Goal: Navigation & Orientation: Find specific page/section

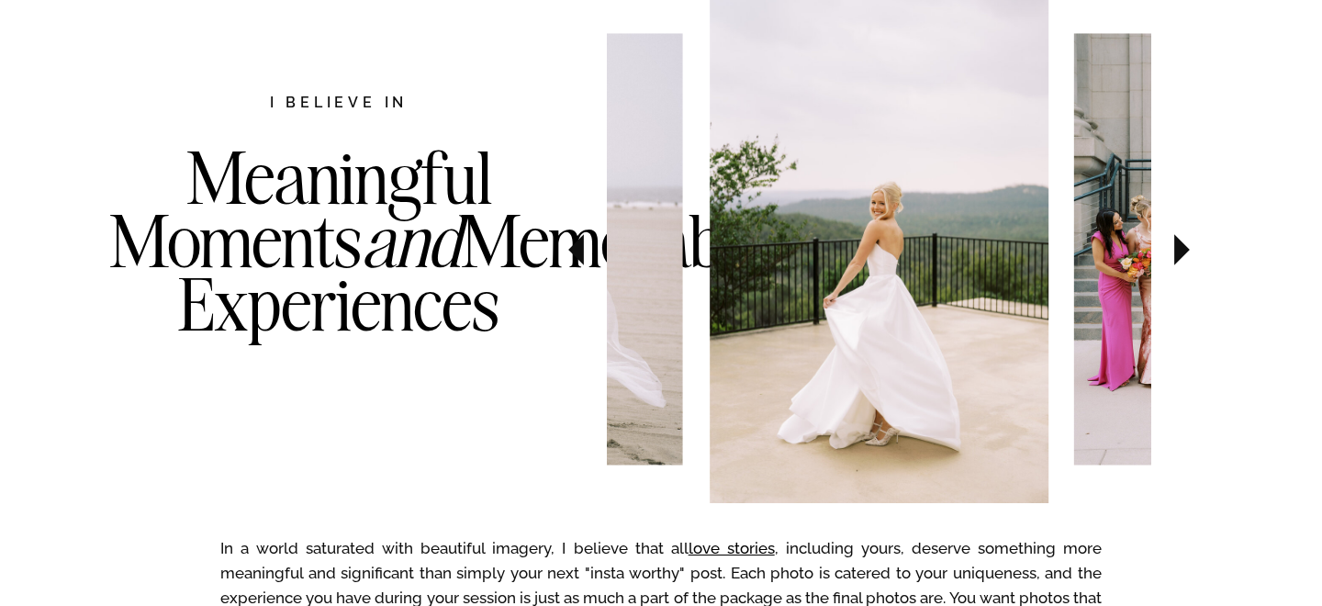
scroll to position [999, 0]
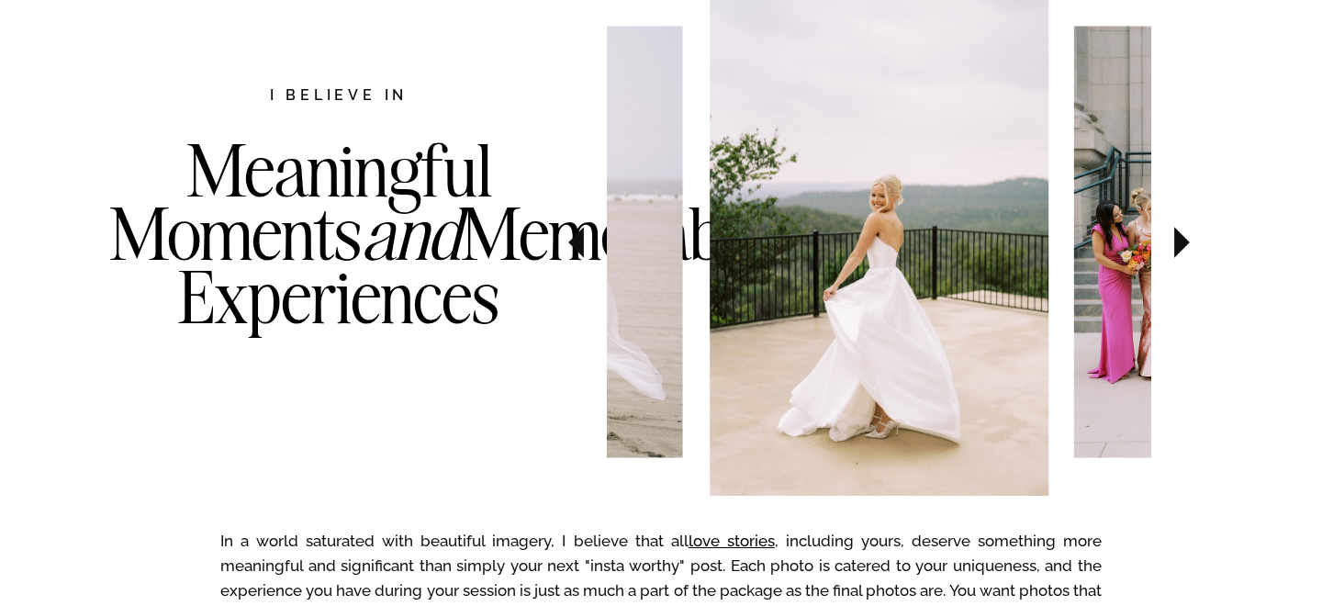
click at [1176, 250] on icon at bounding box center [1183, 242] width 16 height 31
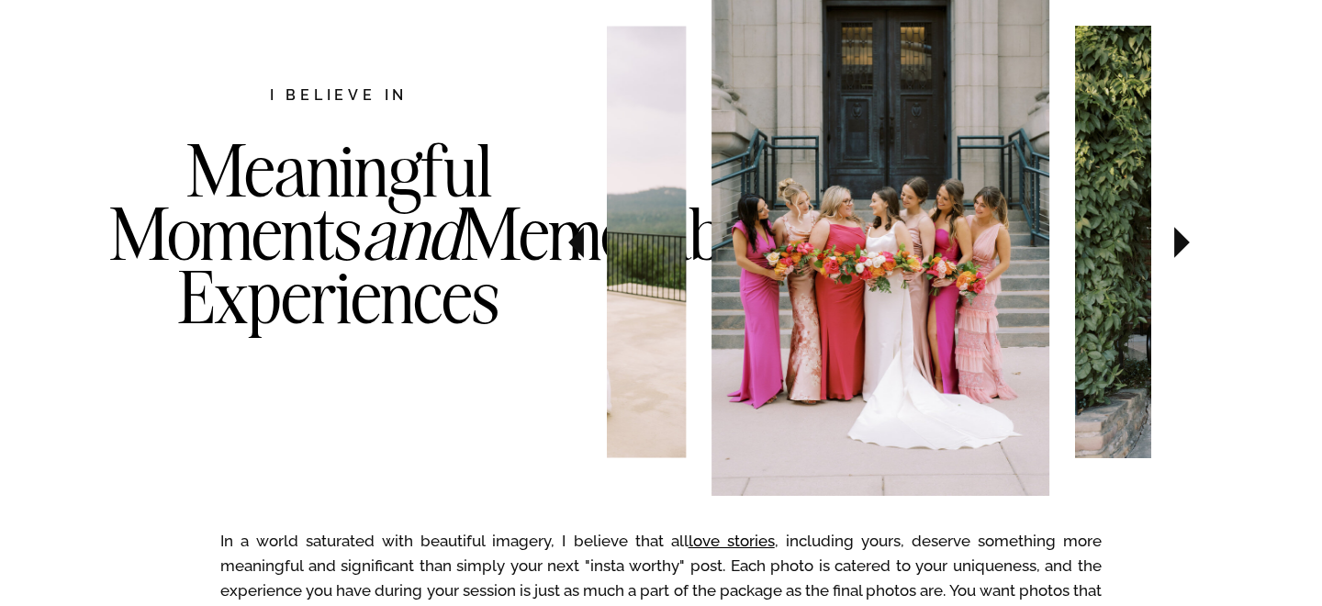
click at [1176, 250] on icon at bounding box center [1183, 242] width 16 height 31
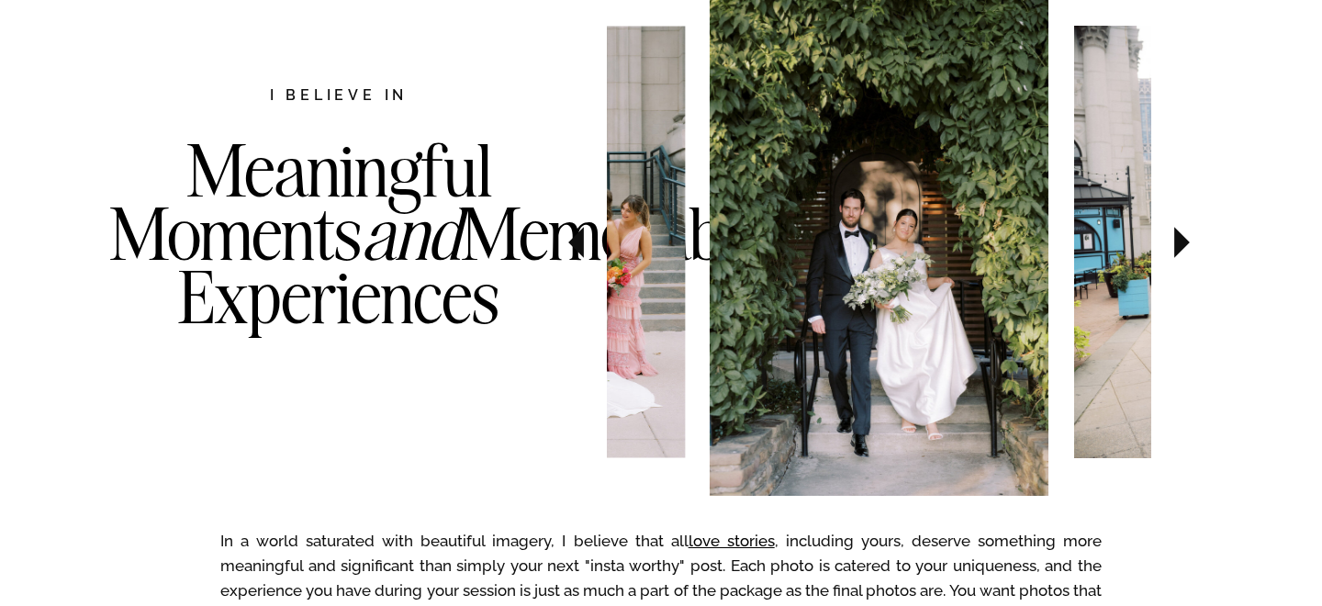
click at [1176, 250] on icon at bounding box center [1183, 242] width 16 height 31
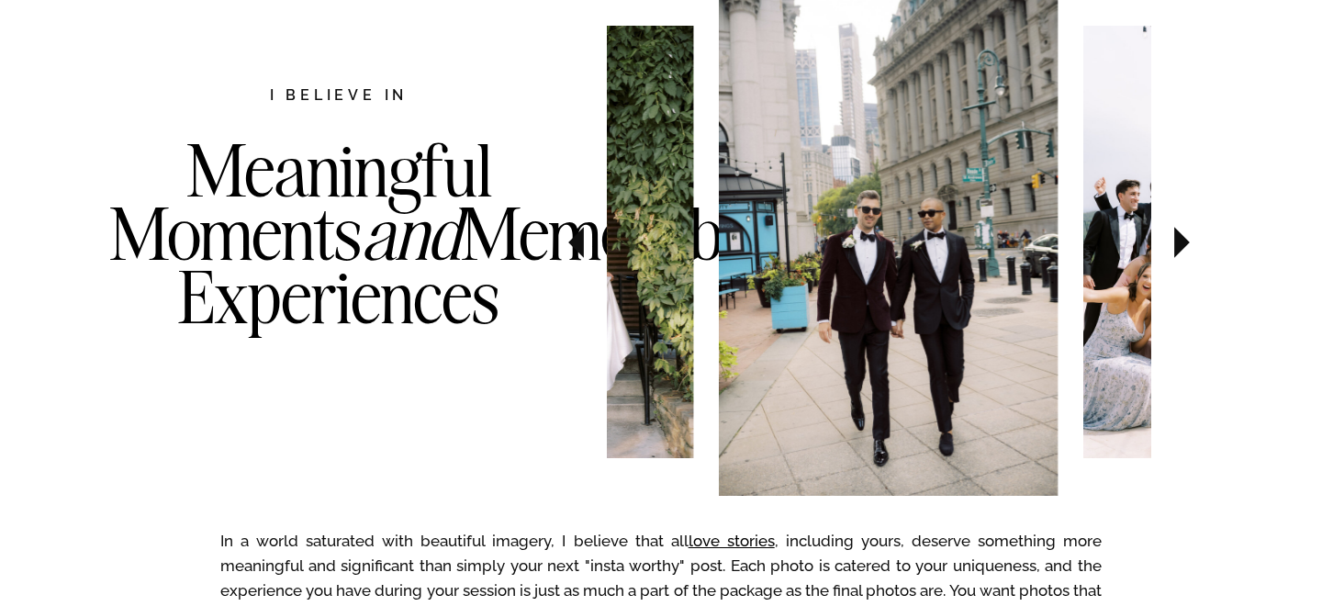
click at [1176, 250] on icon at bounding box center [1183, 242] width 16 height 31
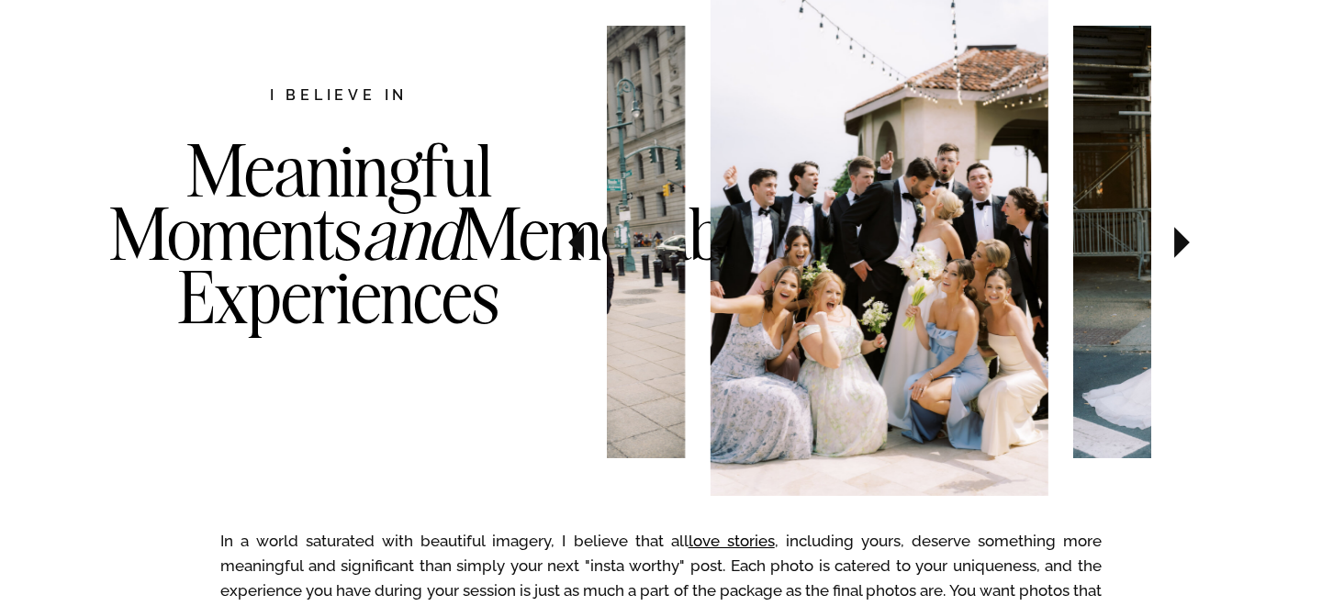
click at [1176, 250] on icon at bounding box center [1183, 242] width 16 height 31
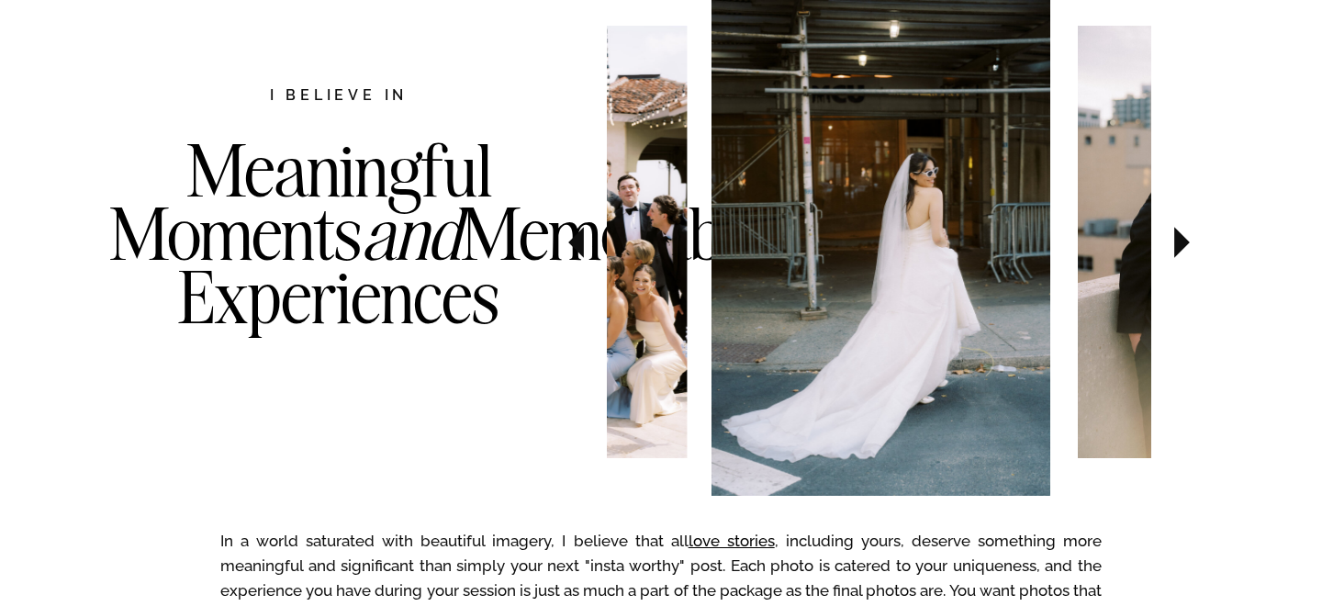
click at [1176, 250] on icon at bounding box center [1183, 242] width 16 height 31
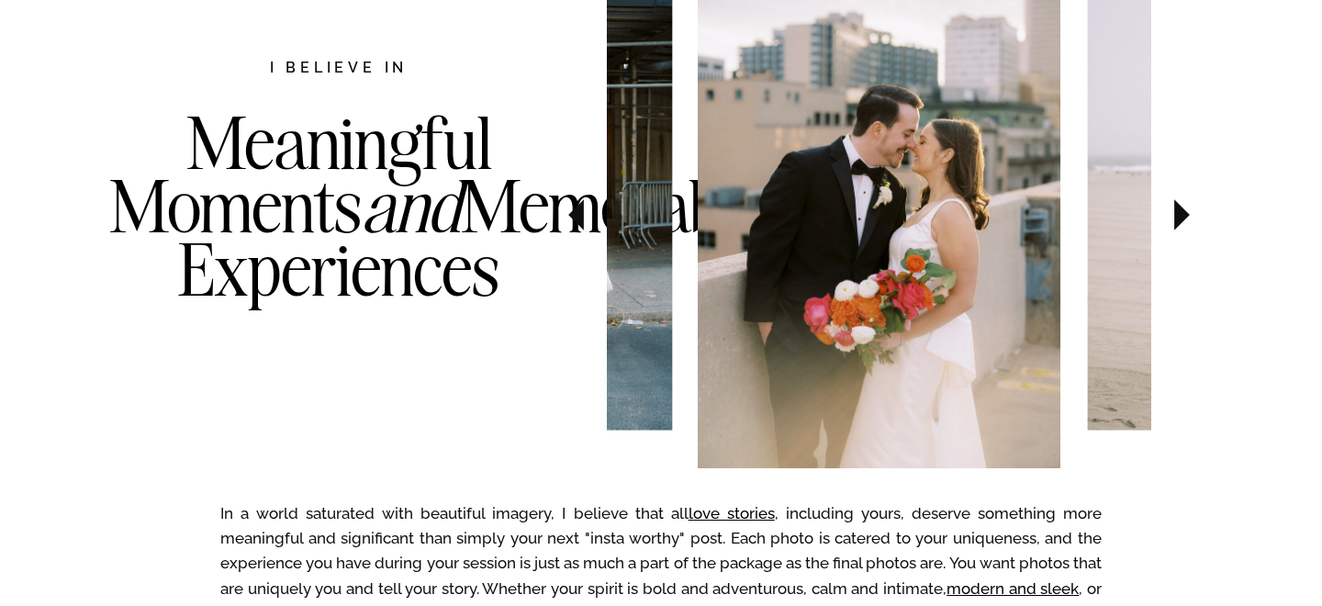
scroll to position [993, 0]
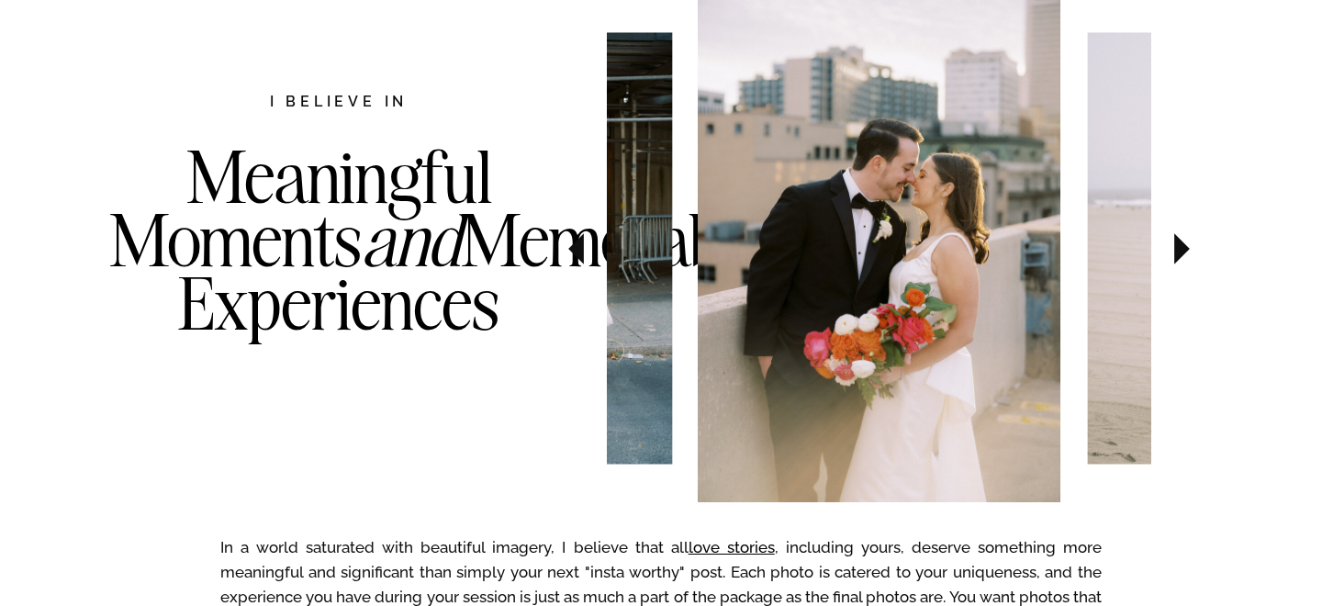
click at [1176, 262] on icon at bounding box center [1183, 248] width 16 height 31
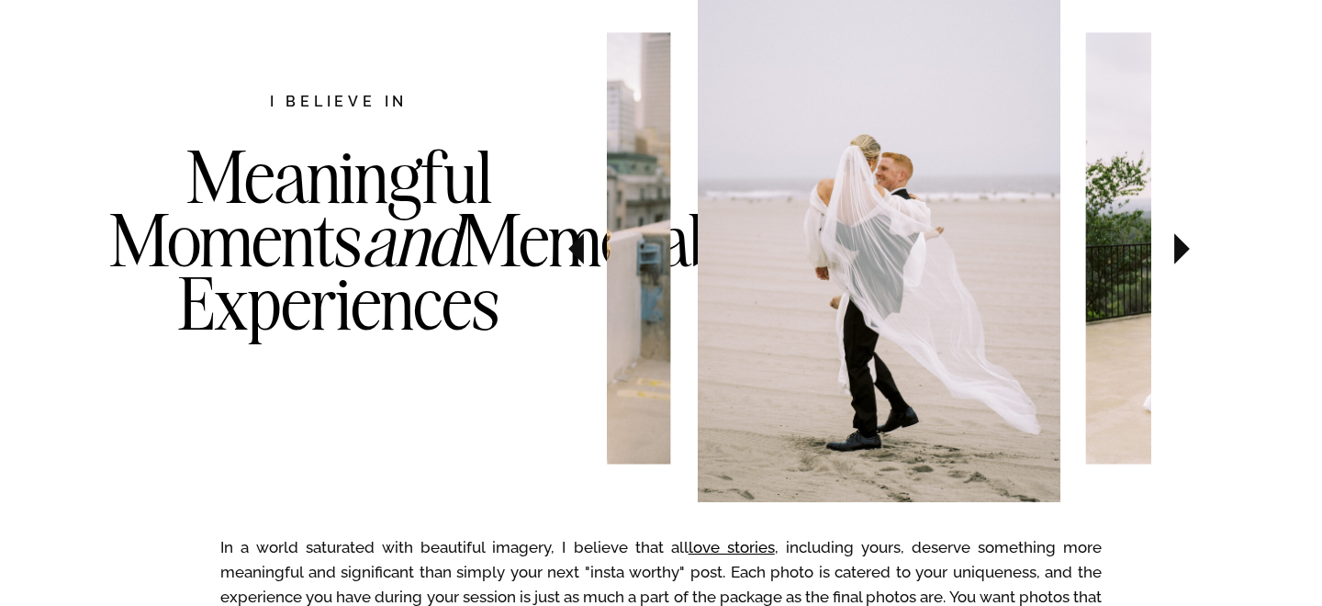
click at [1176, 262] on icon at bounding box center [1183, 248] width 16 height 31
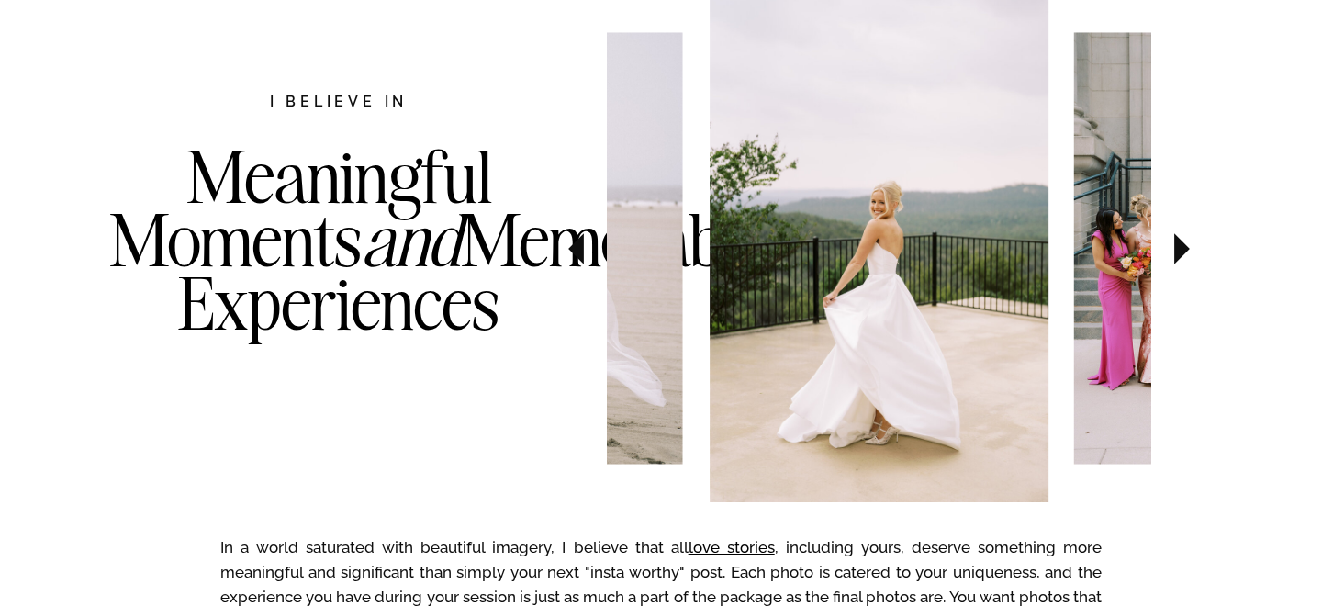
click at [1174, 260] on icon at bounding box center [1183, 249] width 62 height 64
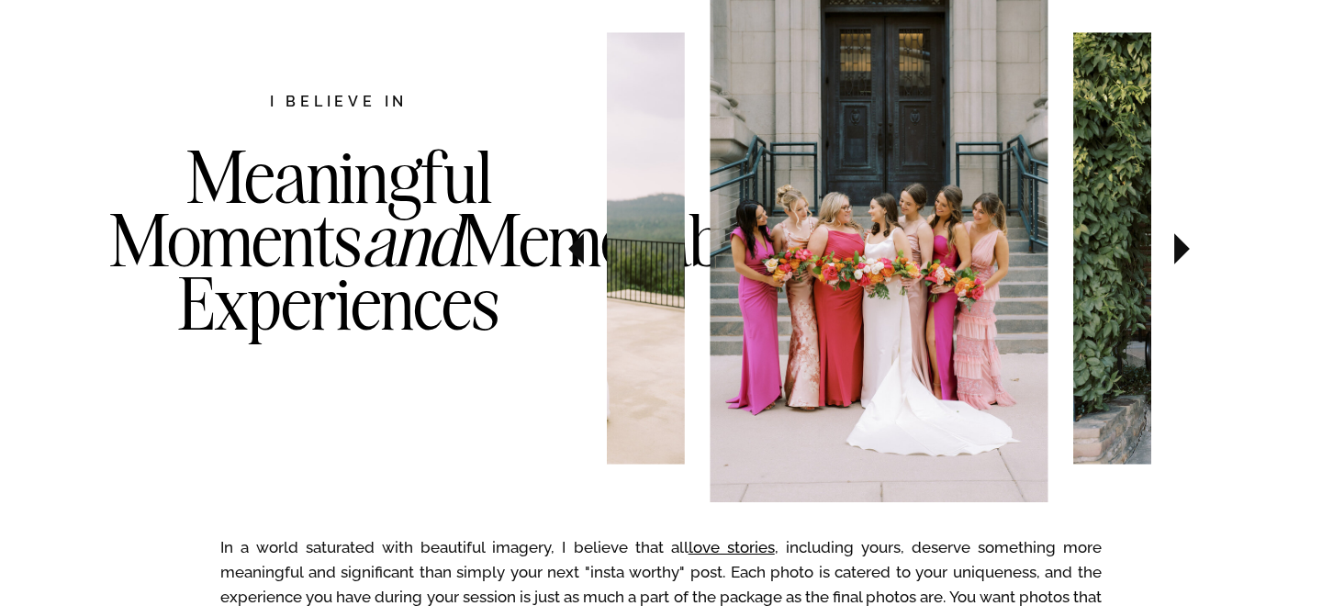
click at [1177, 249] on icon at bounding box center [1183, 248] width 16 height 31
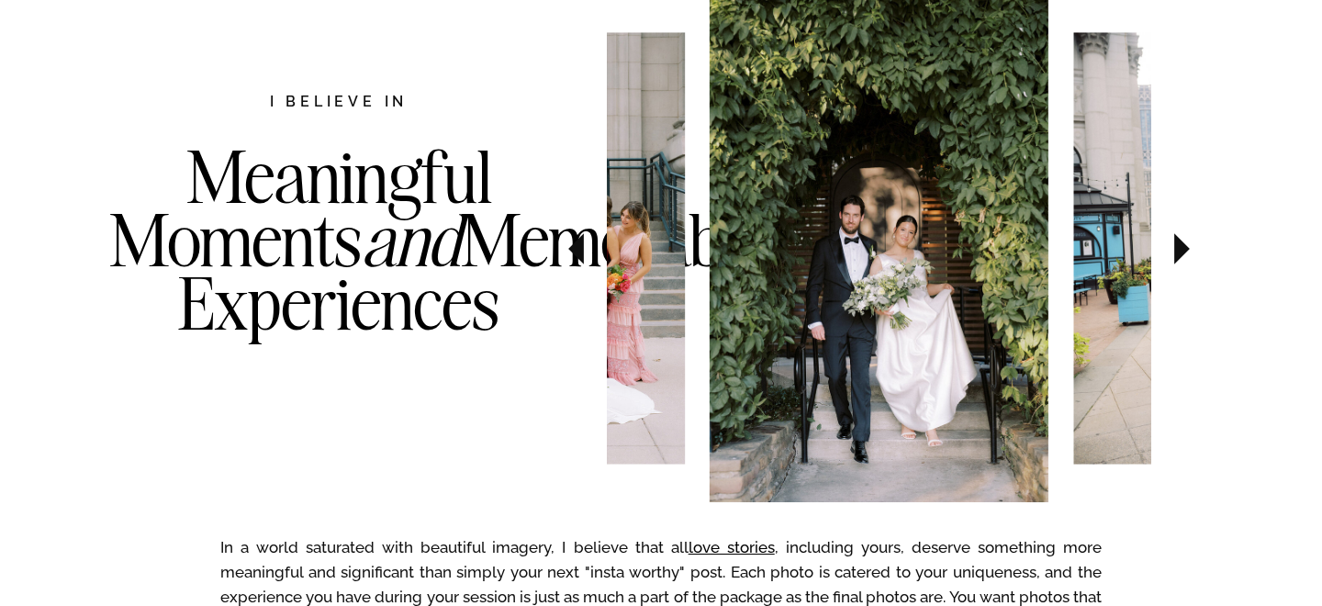
click at [1177, 249] on icon at bounding box center [1183, 248] width 16 height 31
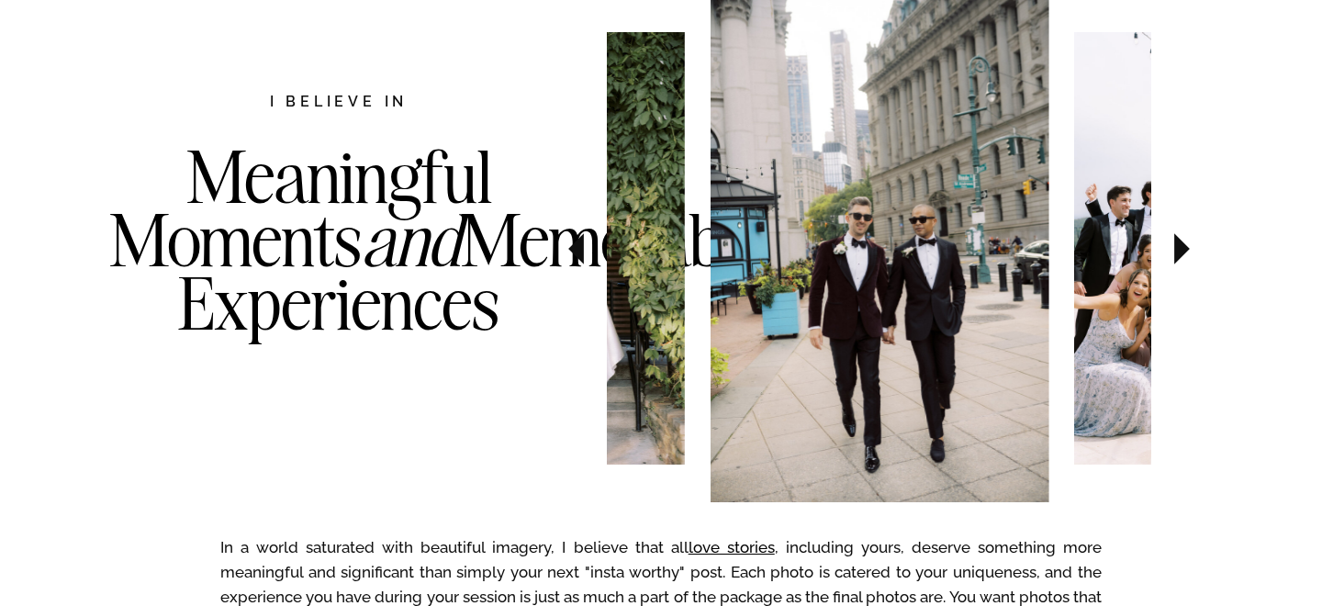
click at [1177, 249] on icon at bounding box center [1183, 248] width 16 height 31
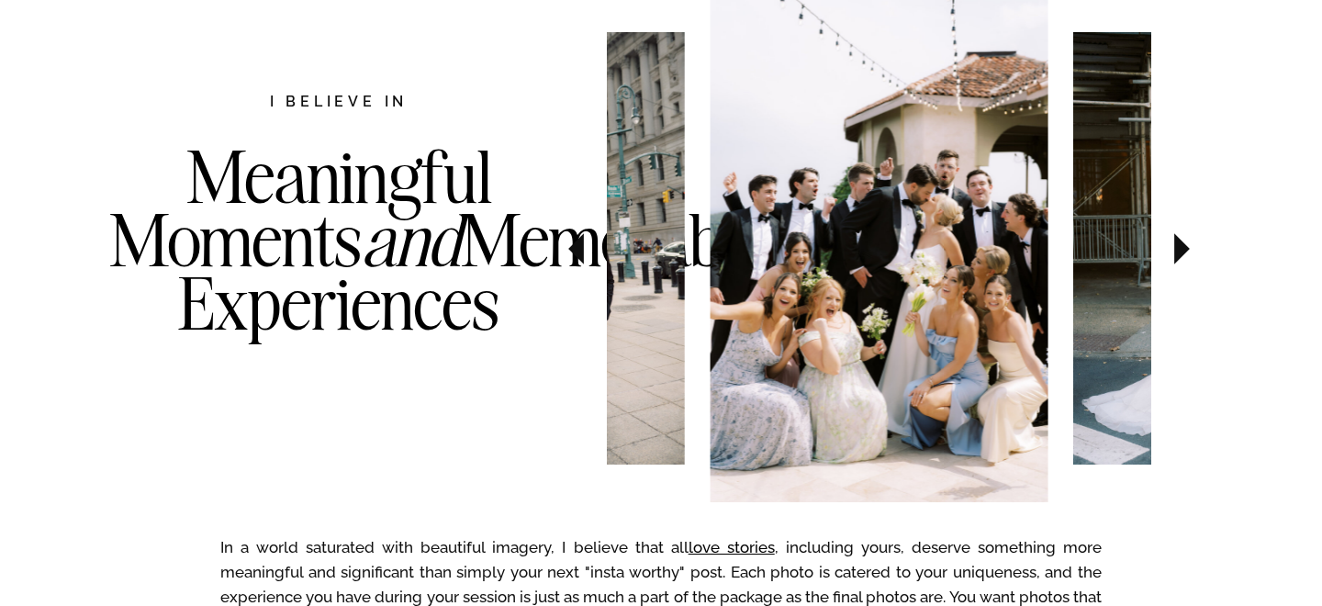
click at [1177, 249] on icon at bounding box center [1183, 248] width 16 height 31
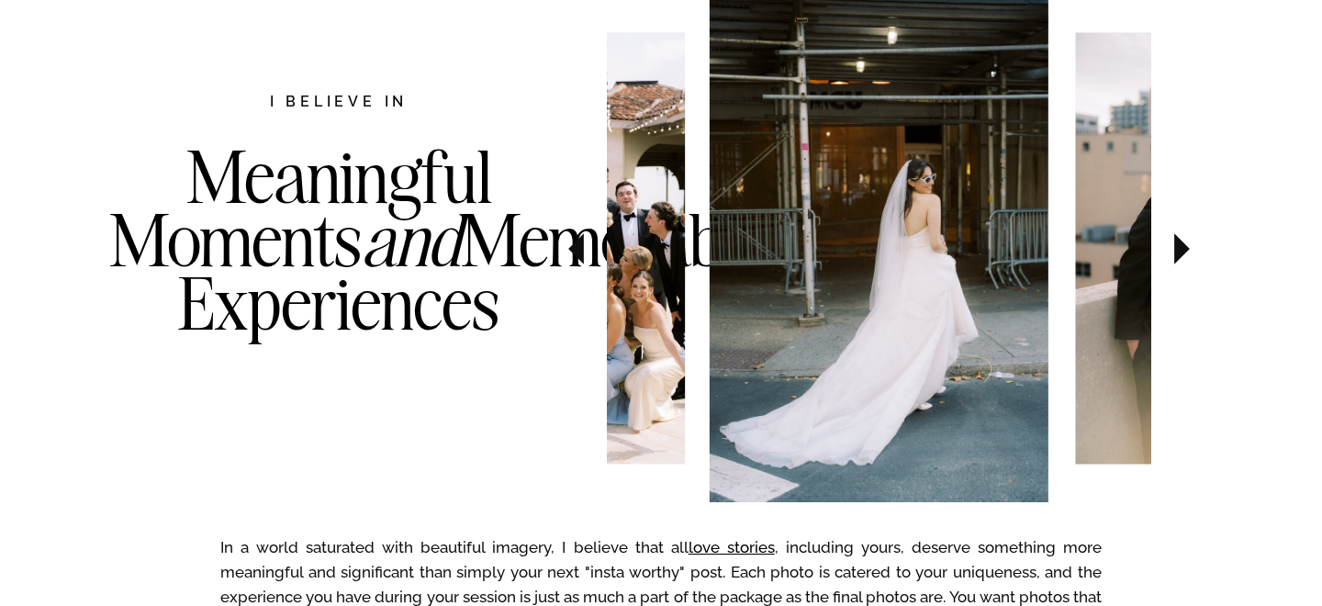
click at [1177, 249] on icon at bounding box center [1183, 248] width 16 height 31
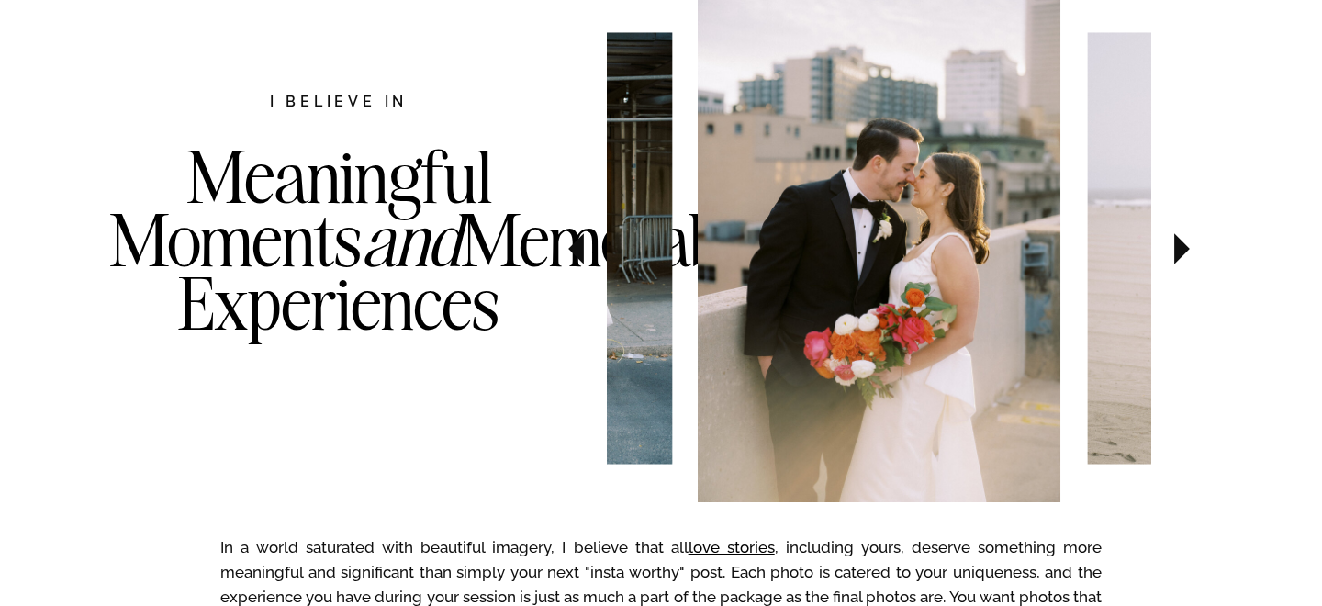
click at [1177, 249] on icon at bounding box center [1183, 248] width 16 height 31
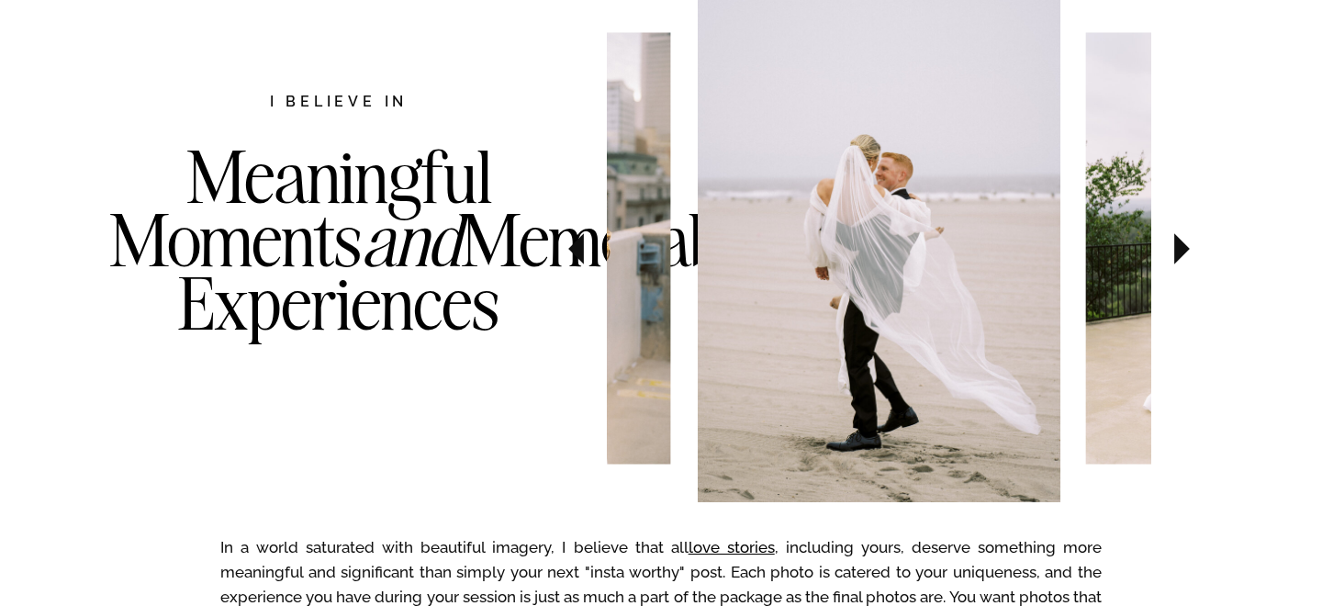
click at [1177, 249] on icon at bounding box center [1183, 248] width 16 height 31
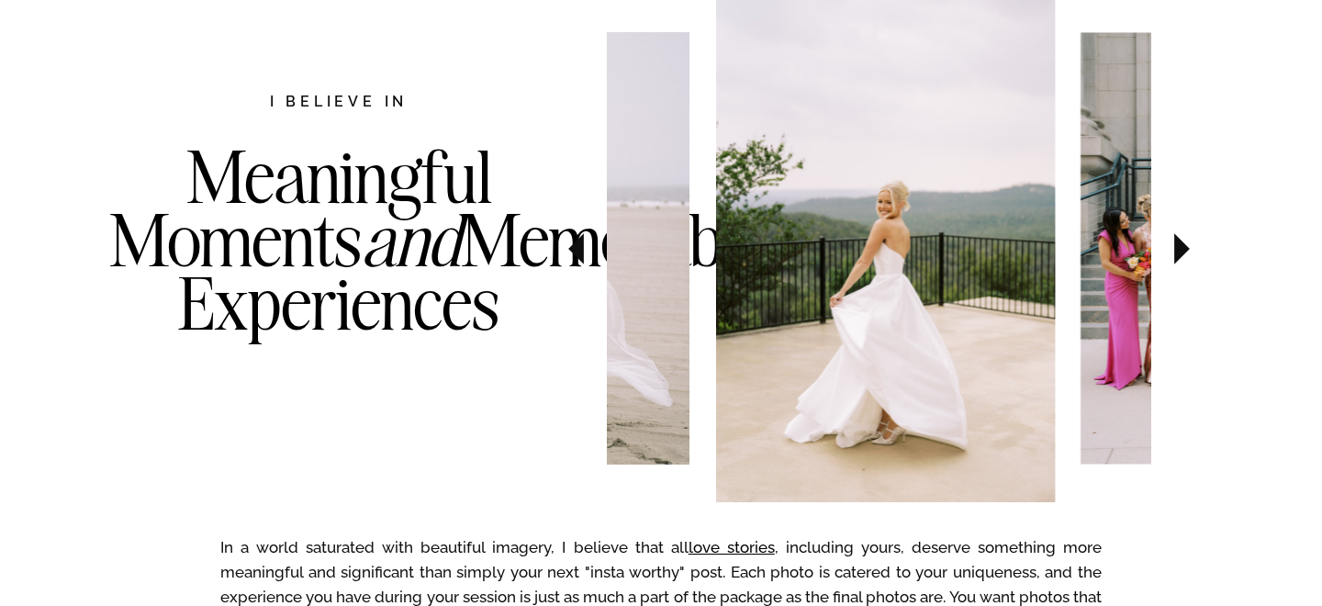
click at [1177, 249] on icon at bounding box center [1183, 248] width 16 height 31
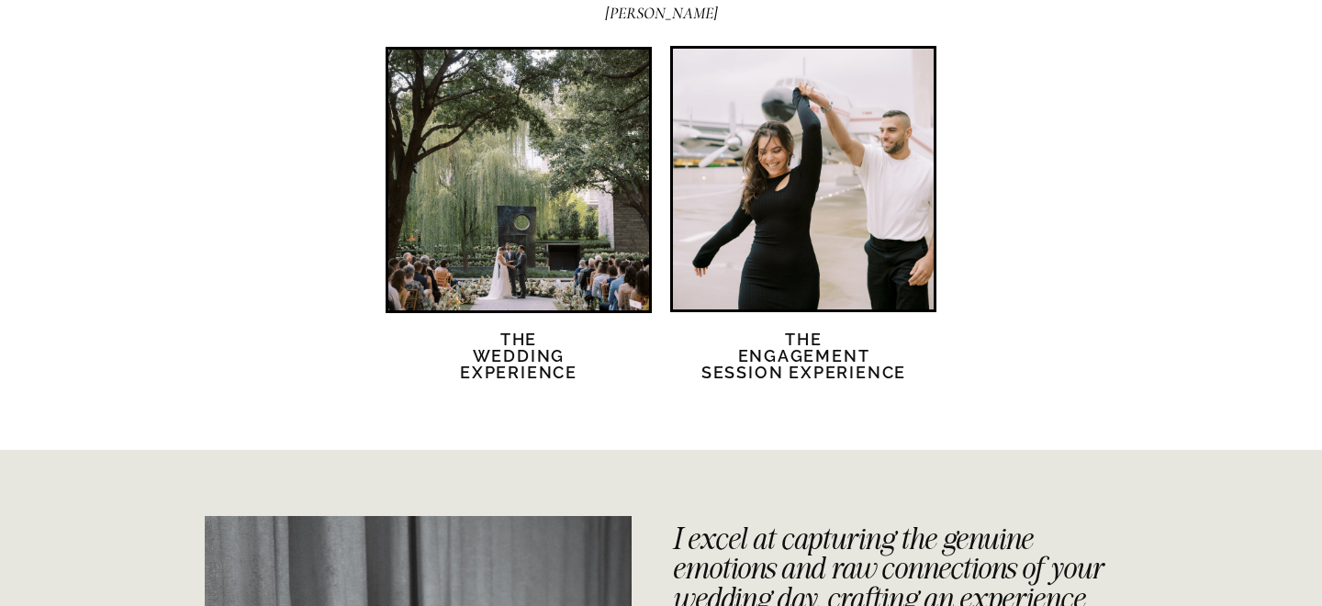
scroll to position [3677, 0]
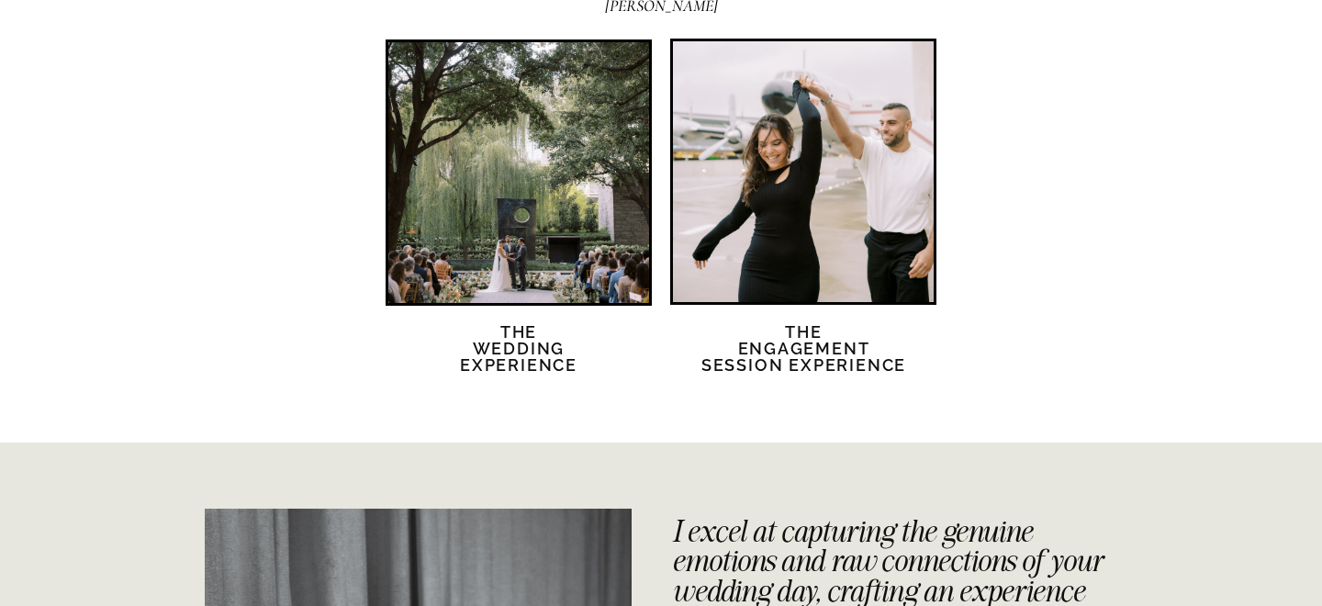
click at [873, 248] on div at bounding box center [803, 171] width 261 height 261
click at [467, 236] on div at bounding box center [518, 172] width 261 height 261
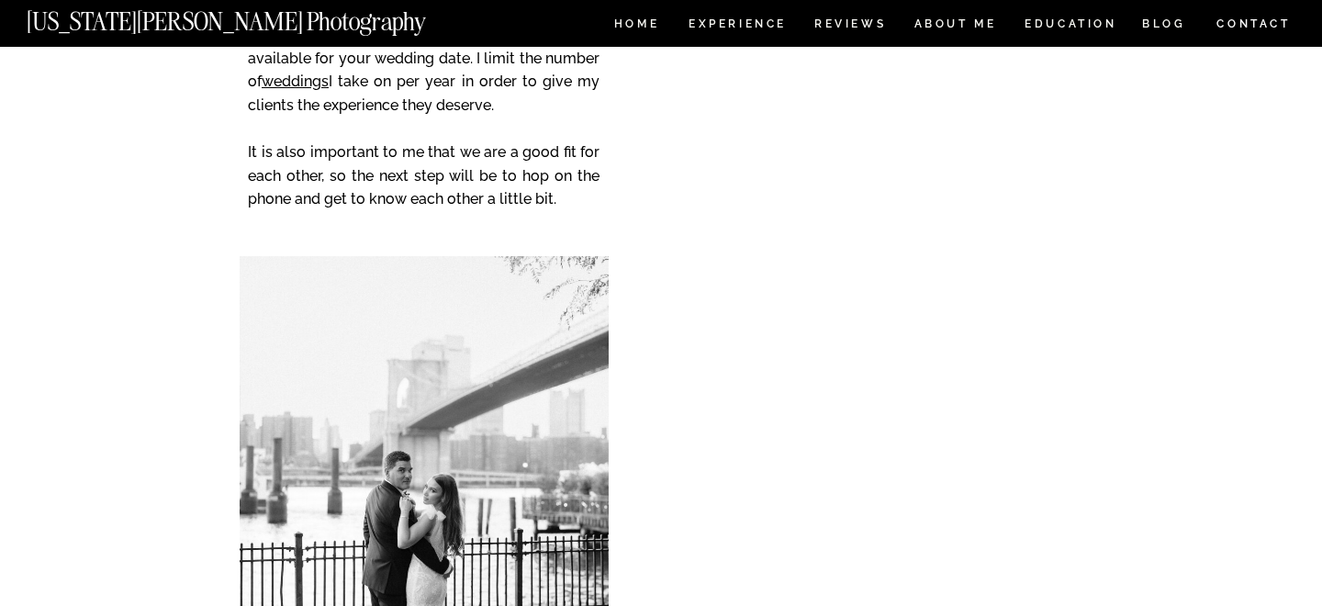
scroll to position [4940, 0]
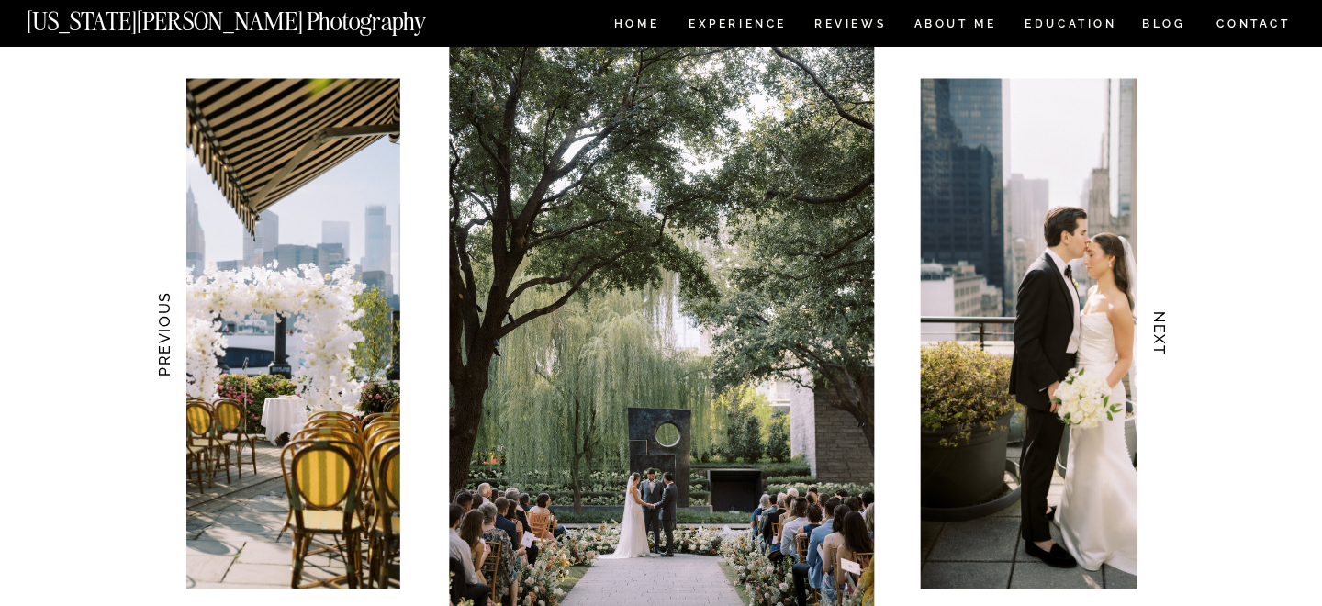
scroll to position [1825, 0]
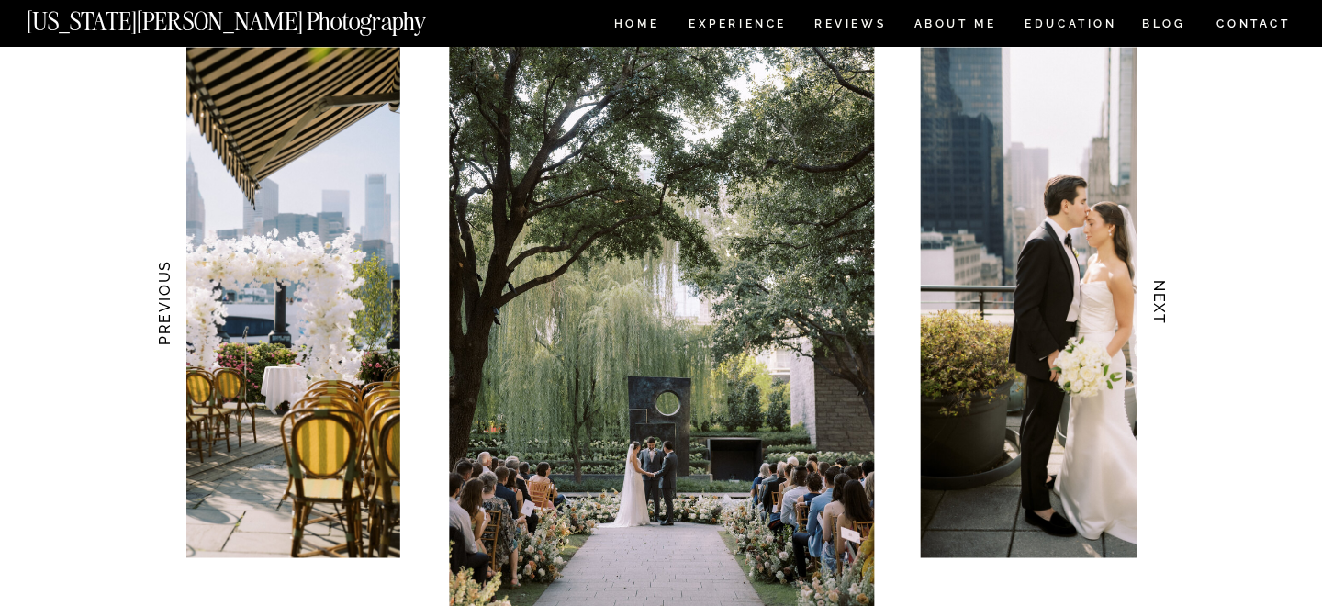
click at [1167, 310] on h3 "NEXT" at bounding box center [1160, 303] width 19 height 116
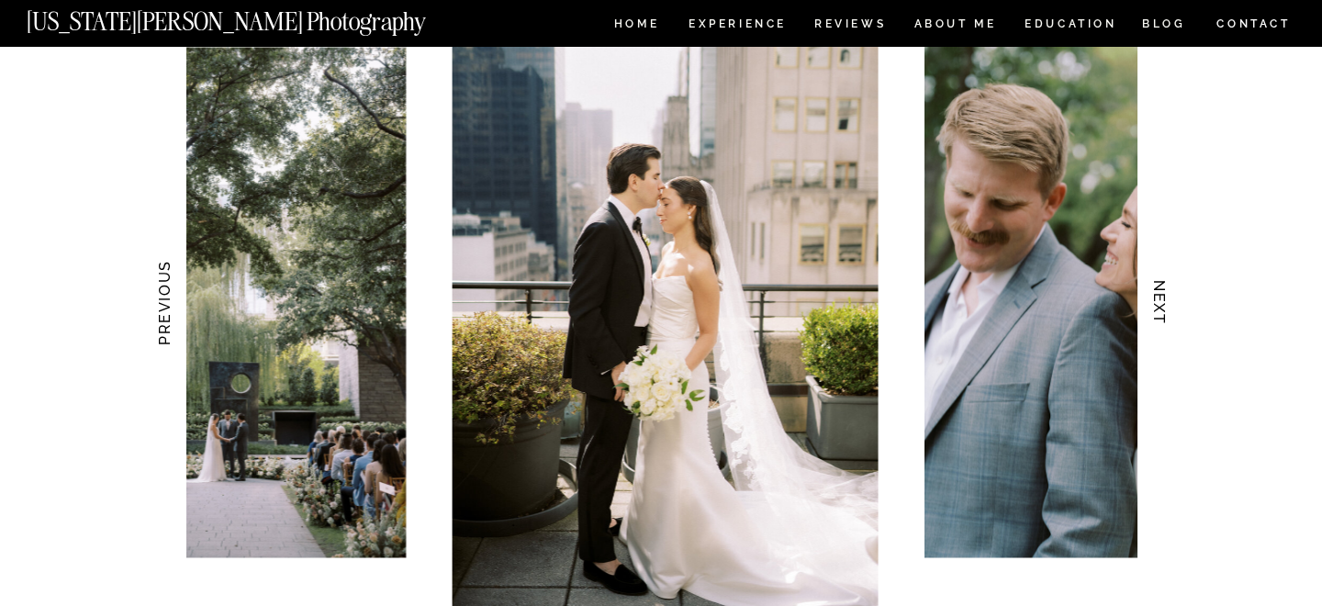
click at [1167, 310] on h3 "NEXT" at bounding box center [1160, 303] width 19 height 116
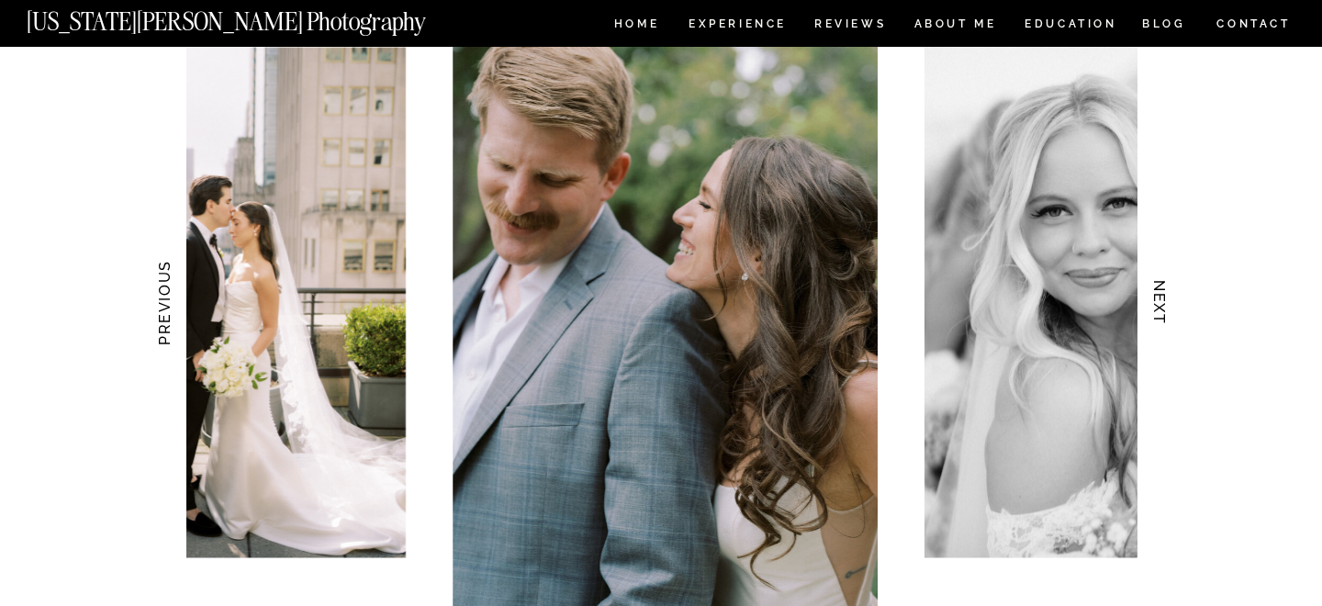
click at [1167, 310] on h3 "NEXT" at bounding box center [1160, 303] width 19 height 116
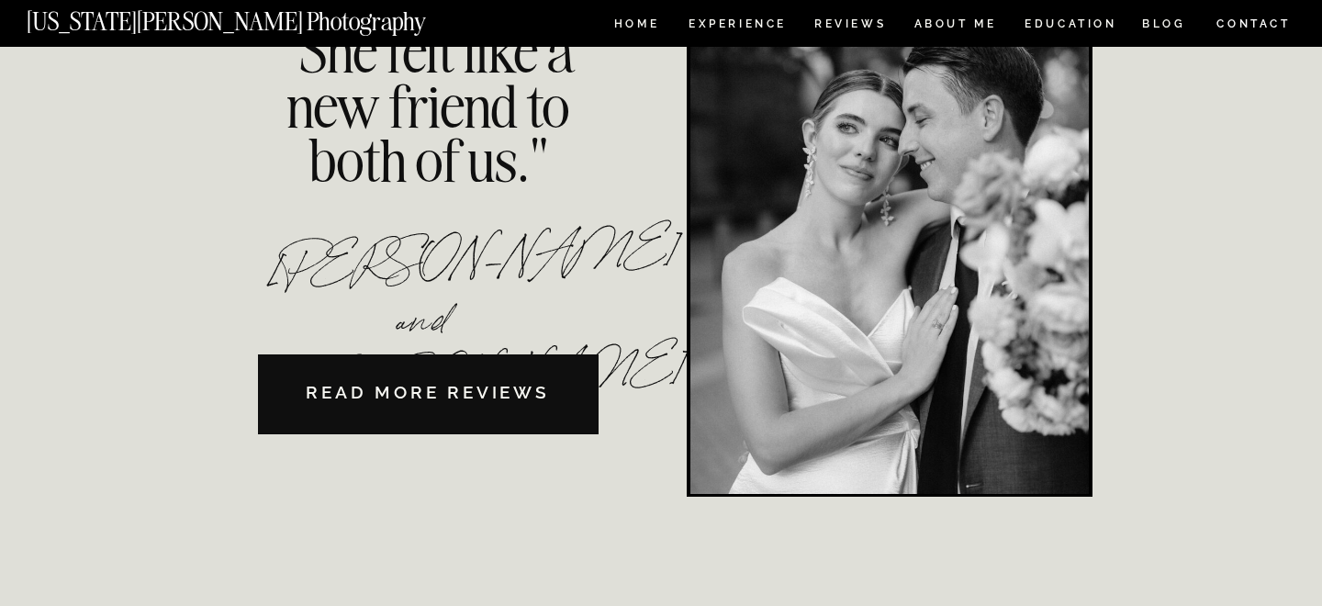
scroll to position [4270, 0]
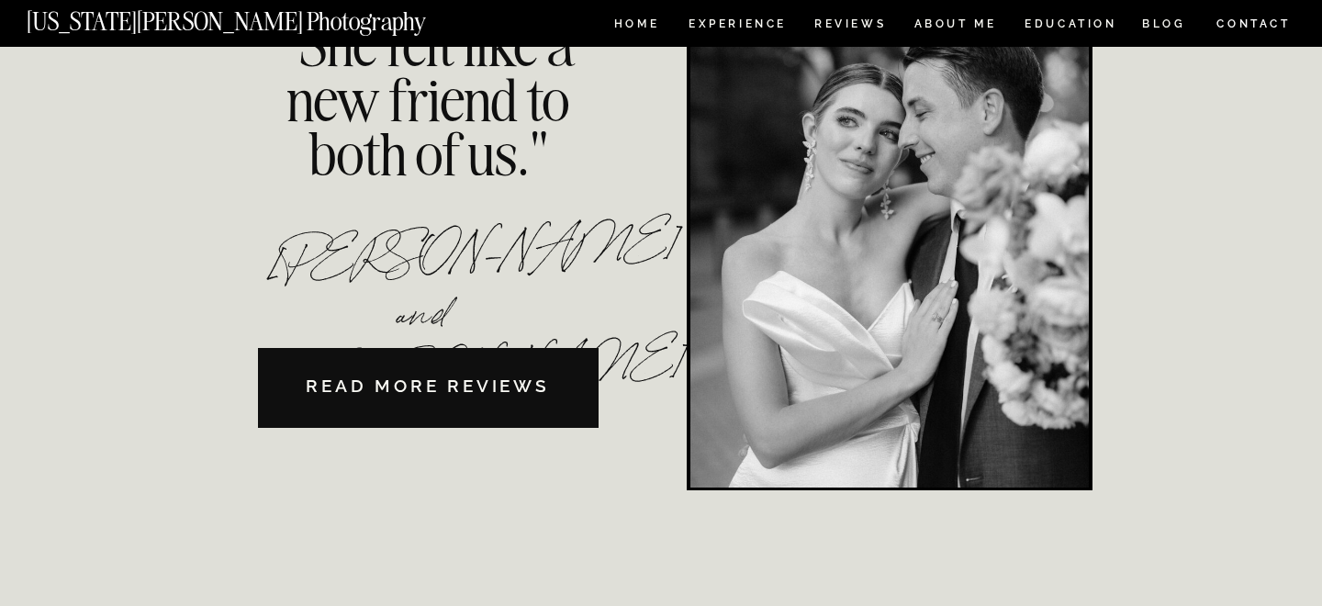
click at [1029, 247] on div at bounding box center [890, 225] width 399 height 523
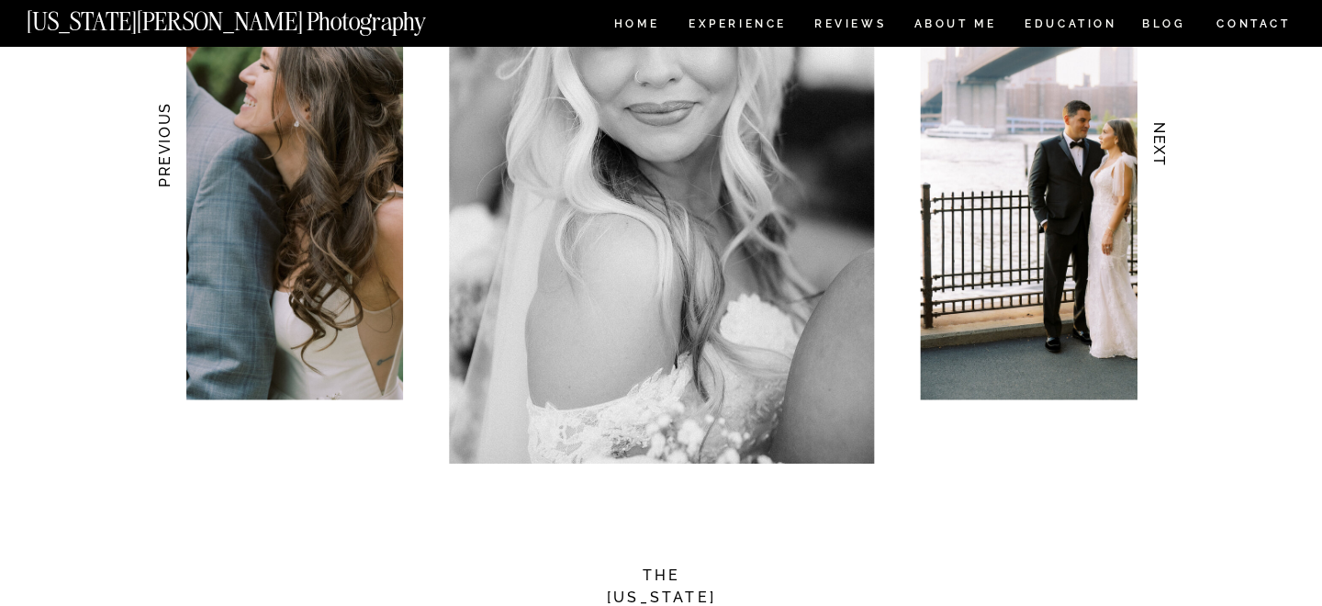
scroll to position [1746, 0]
